Goal: Task Accomplishment & Management: Manage account settings

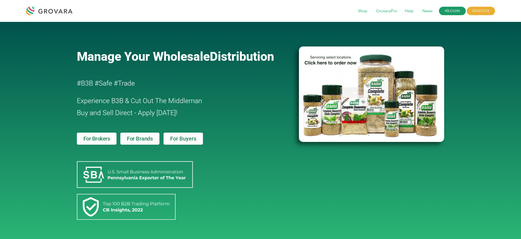
drag, startPoint x: 0, startPoint y: 0, endPoint x: 440, endPoint y: 13, distance: 440.3
click at [440, 13] on link "LOGIN" at bounding box center [452, 11] width 27 height 8
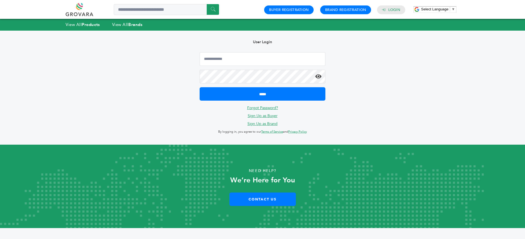
click at [252, 50] on div "User Login ***** Forgot Password? Sign Up as Buyer Sign Up as Brand By logging …" at bounding box center [263, 88] width 142 height 114
click at [254, 55] on input "Email Address" at bounding box center [263, 59] width 126 height 14
type input "**********"
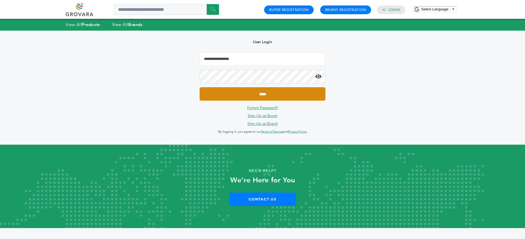
click at [200, 87] on input "*****" at bounding box center [263, 93] width 126 height 13
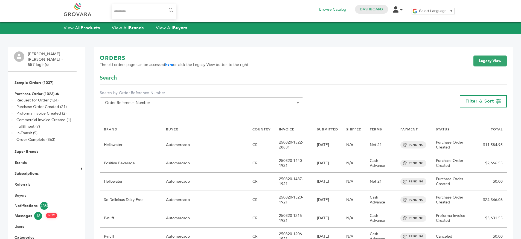
scroll to position [42, 0]
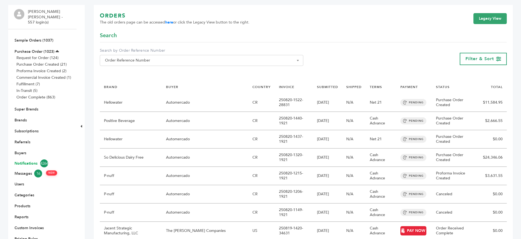
click at [30, 160] on link "Notifications 4264" at bounding box center [43, 164] width 56 height 8
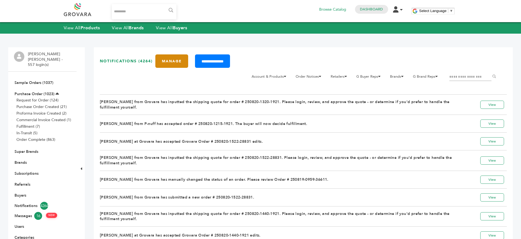
click at [164, 60] on link "Manage" at bounding box center [171, 60] width 33 height 13
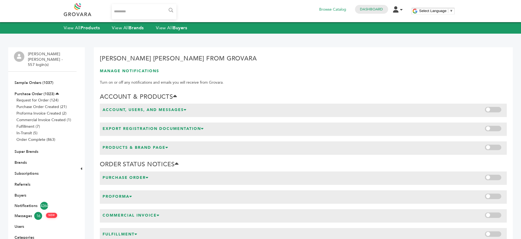
click at [123, 59] on h2 "Smit Patel from Grovara" at bounding box center [303, 59] width 407 height 11
drag, startPoint x: 123, startPoint y: 59, endPoint x: 213, endPoint y: 68, distance: 90.4
click at [126, 59] on h2 "Smit Patel from Grovara" at bounding box center [303, 59] width 407 height 11
click at [222, 70] on h1 "Manage Notifications" at bounding box center [303, 70] width 407 height 5
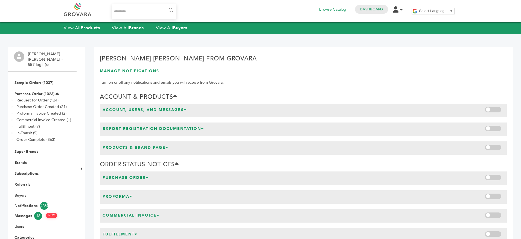
click at [125, 71] on h1 "Manage Notifications" at bounding box center [303, 70] width 407 height 5
drag, startPoint x: 125, startPoint y: 71, endPoint x: 211, endPoint y: 74, distance: 86.3
click at [128, 71] on h1 "Manage Notifications" at bounding box center [303, 70] width 407 height 5
click at [211, 74] on div "Hello! Grovara is best viewed on a desktop monitor. Smit Patel from Grovara Man…" at bounding box center [303, 211] width 419 height 329
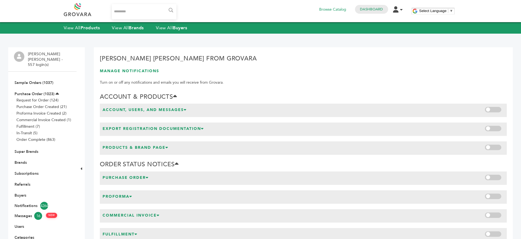
click at [178, 68] on h1 "Manage Notifications" at bounding box center [303, 70] width 407 height 5
click at [178, 69] on h1 "Manage Notifications" at bounding box center [303, 70] width 407 height 5
drag, startPoint x: 264, startPoint y: 71, endPoint x: 288, endPoint y: 51, distance: 31.4
click at [264, 71] on h1 "Manage Notifications" at bounding box center [303, 70] width 407 height 5
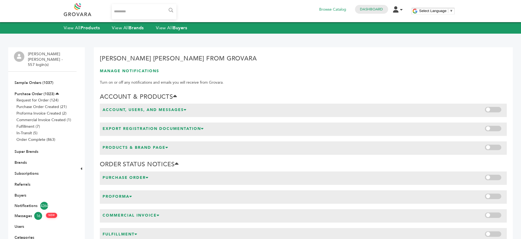
click at [386, 59] on h2 "Smit Patel from Grovara" at bounding box center [303, 59] width 407 height 11
